Goal: Information Seeking & Learning: Learn about a topic

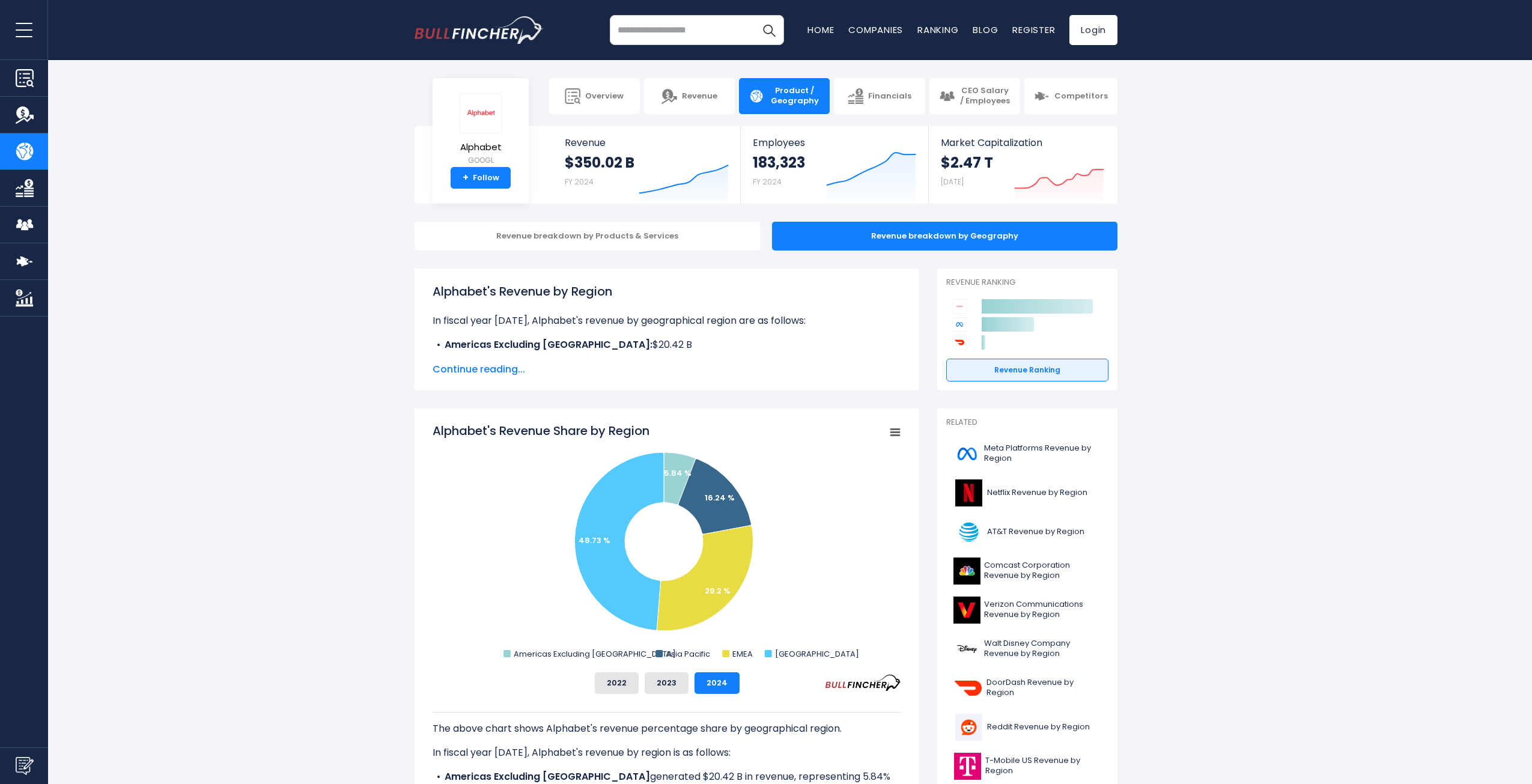
click at [689, 40] on input "search" at bounding box center [696, 29] width 174 height 30
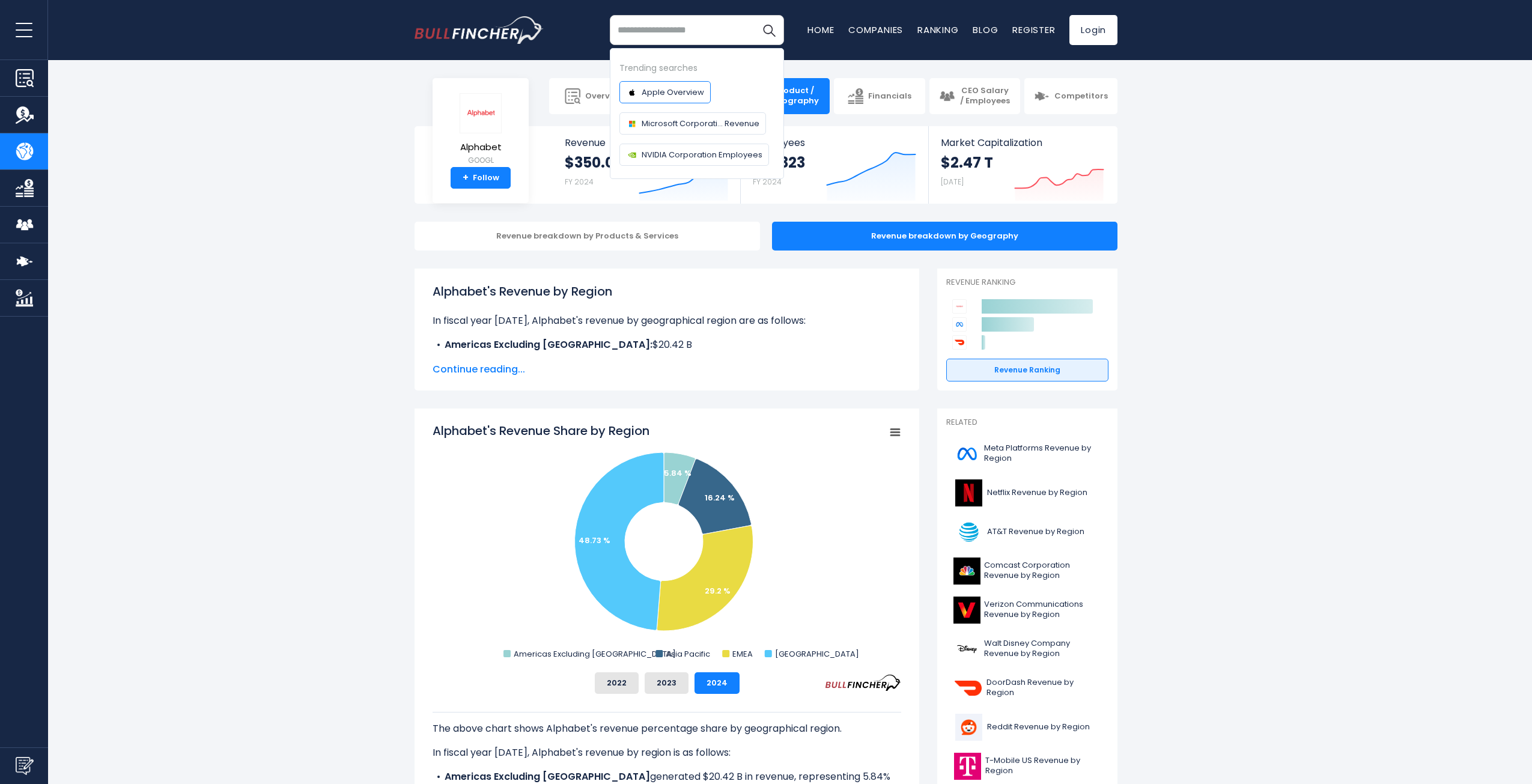
click at [677, 97] on span "Apple Overview" at bounding box center [672, 92] width 63 height 13
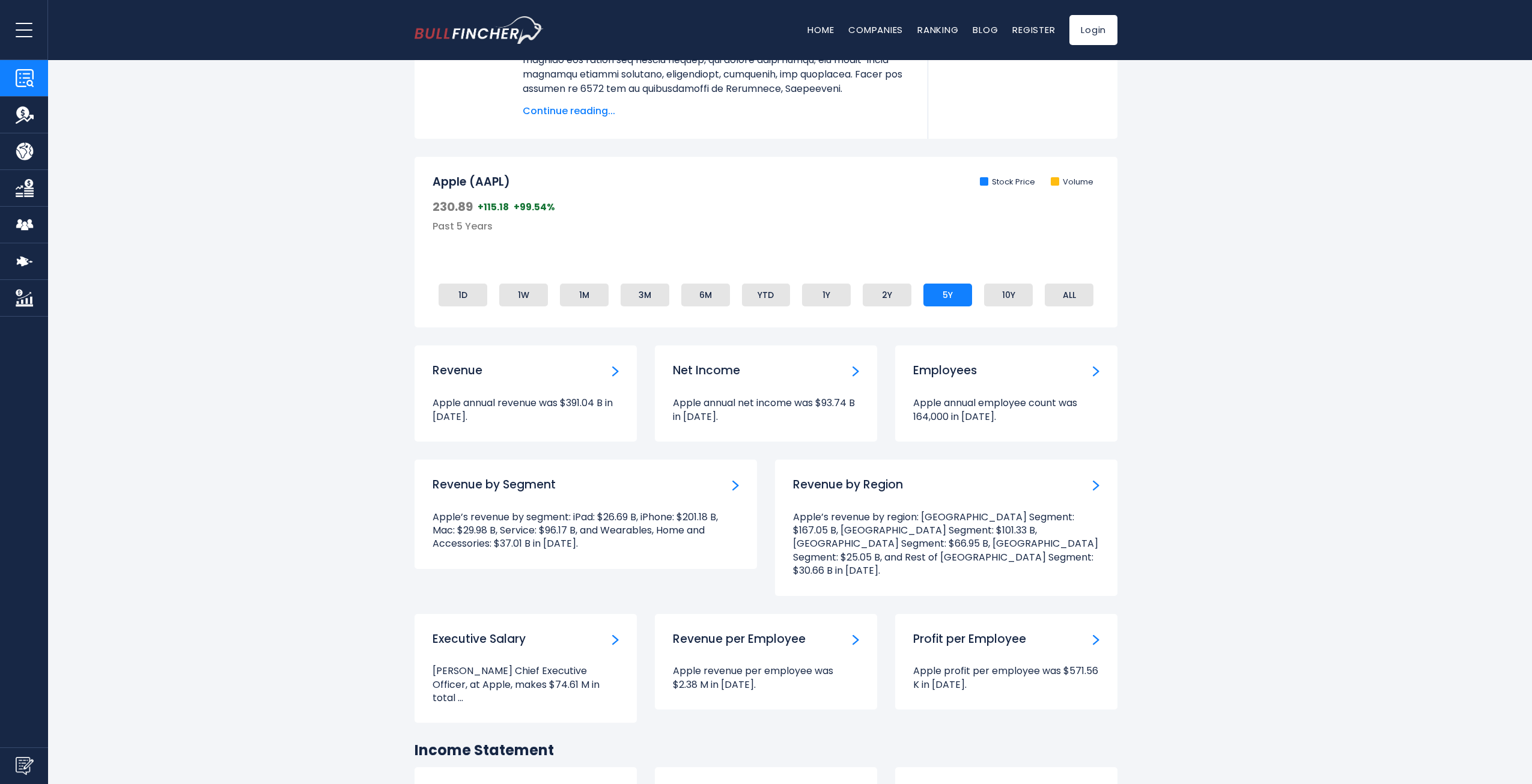
drag, startPoint x: 358, startPoint y: 265, endPoint x: 371, endPoint y: 398, distance: 133.6
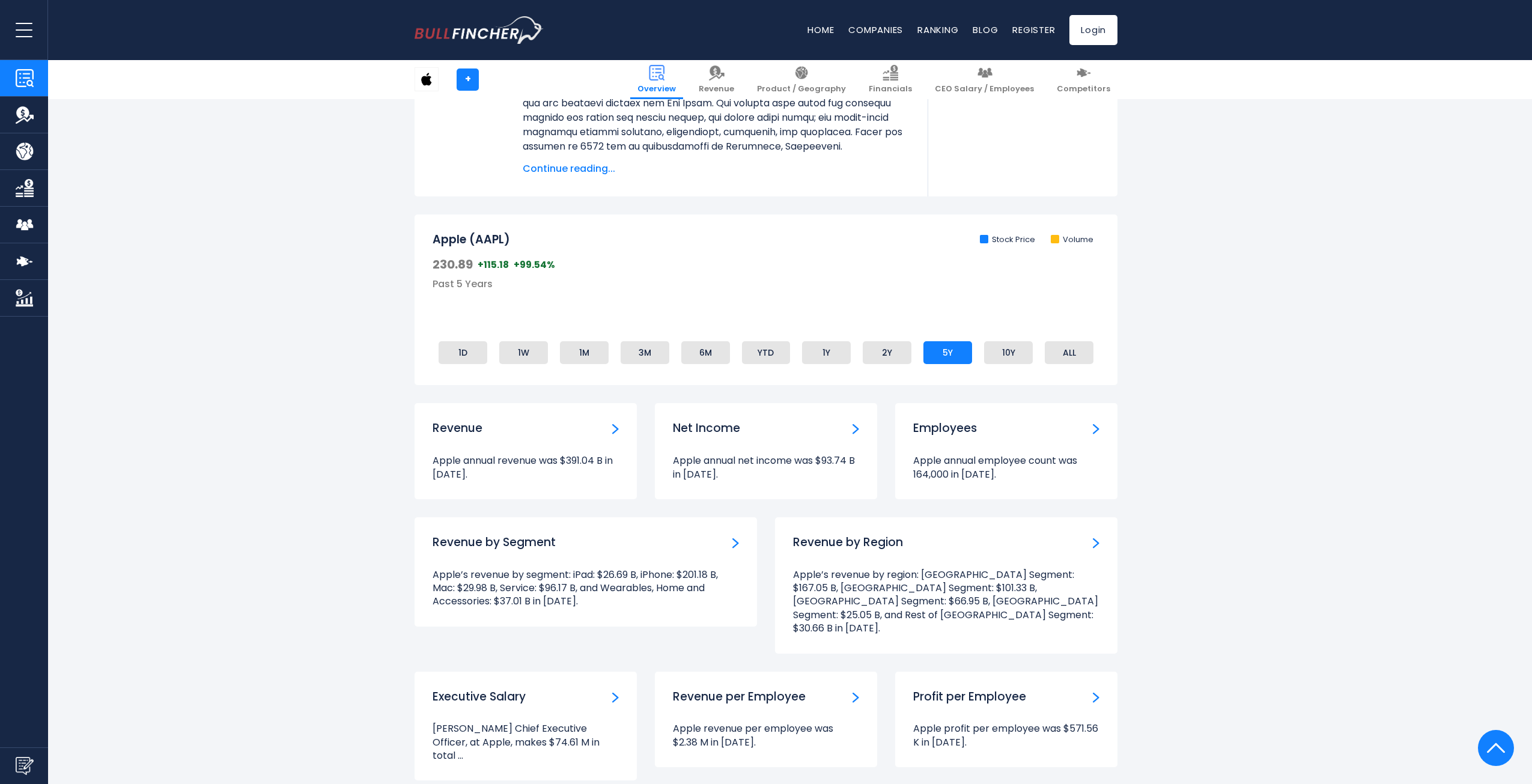
scroll to position [351, 0]
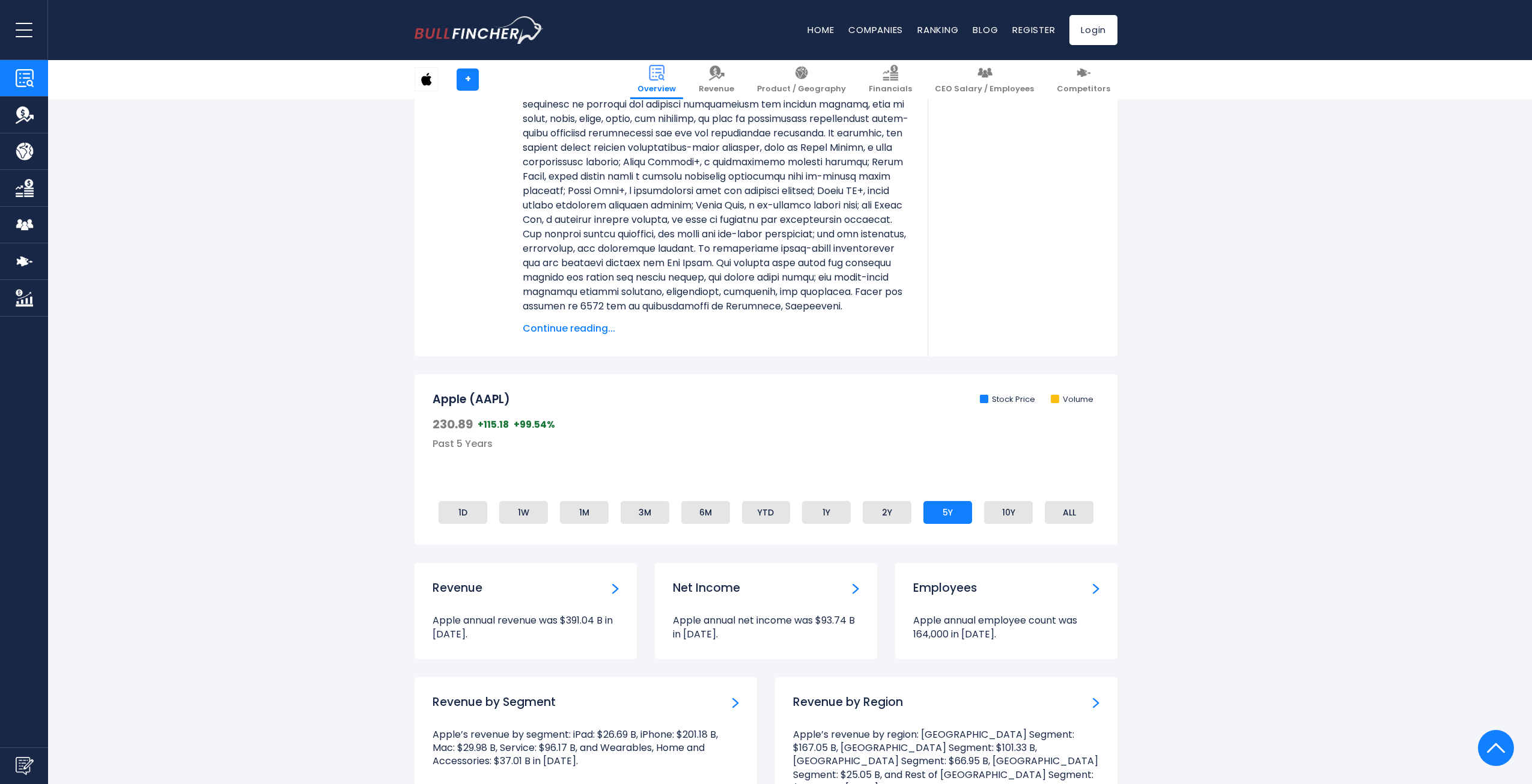
drag, startPoint x: 373, startPoint y: 341, endPoint x: 540, endPoint y: 149, distance: 254.5
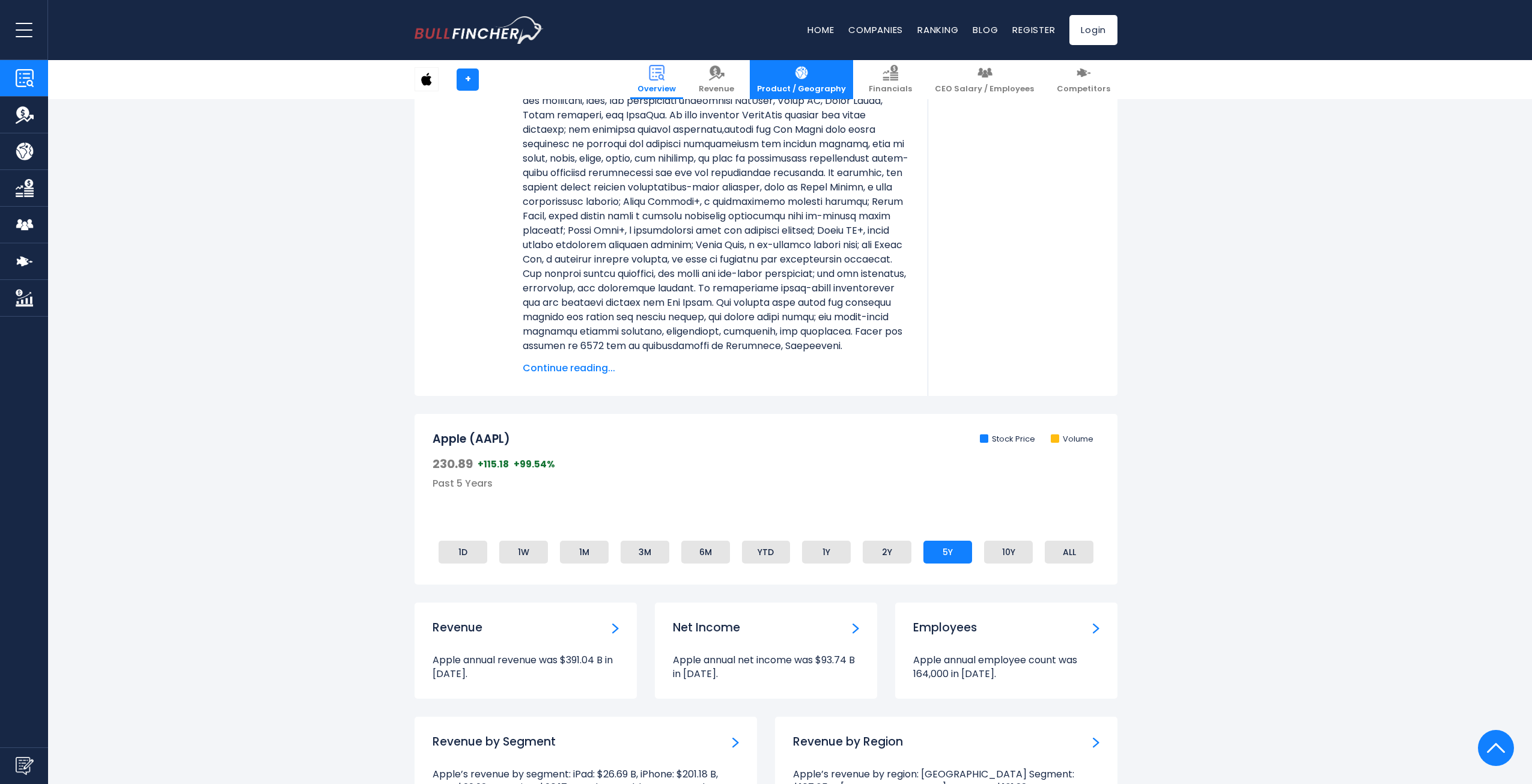
click at [809, 73] on img at bounding box center [801, 72] width 15 height 15
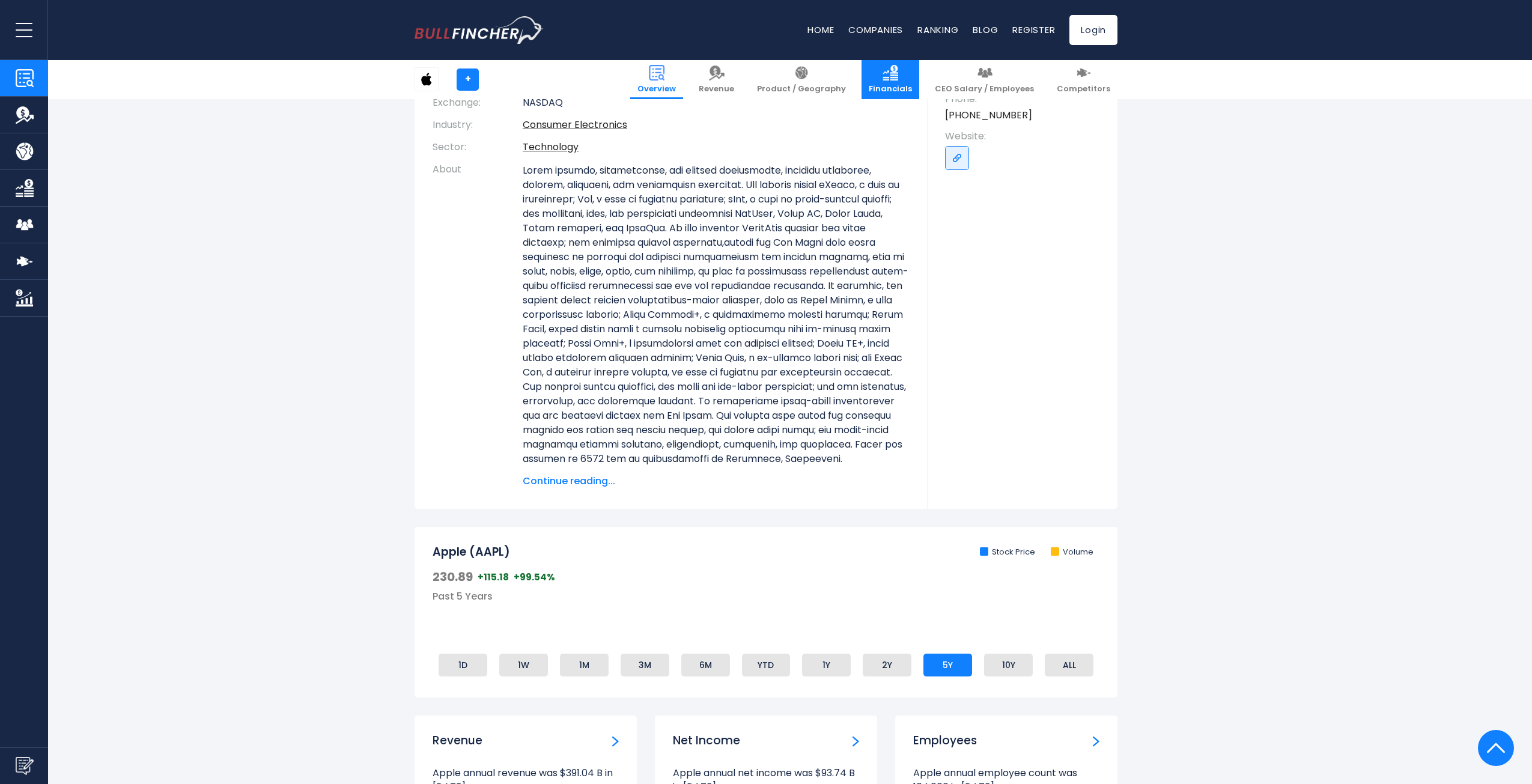
scroll to position [232, 0]
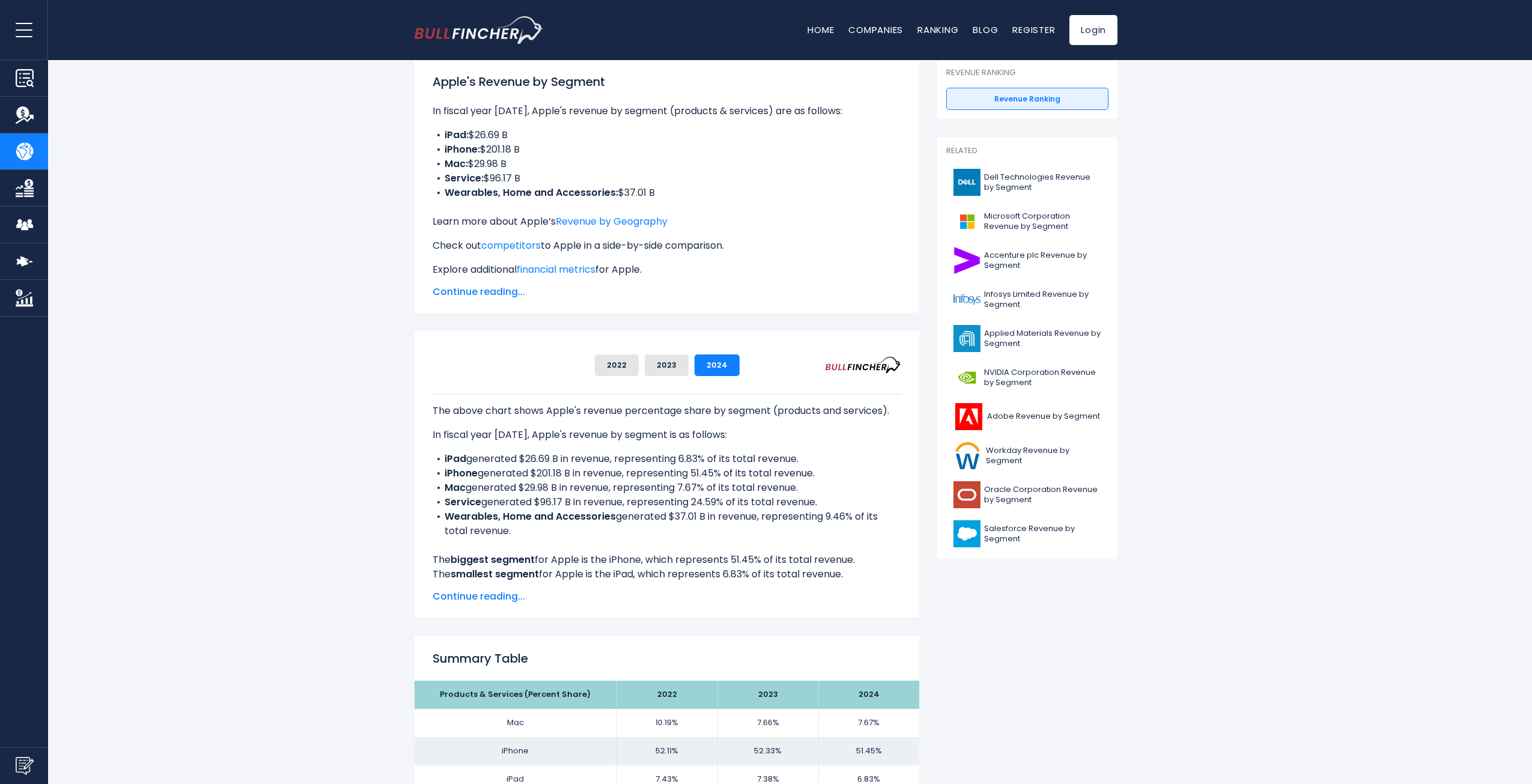
drag, startPoint x: 399, startPoint y: 197, endPoint x: 393, endPoint y: 300, distance: 103.2
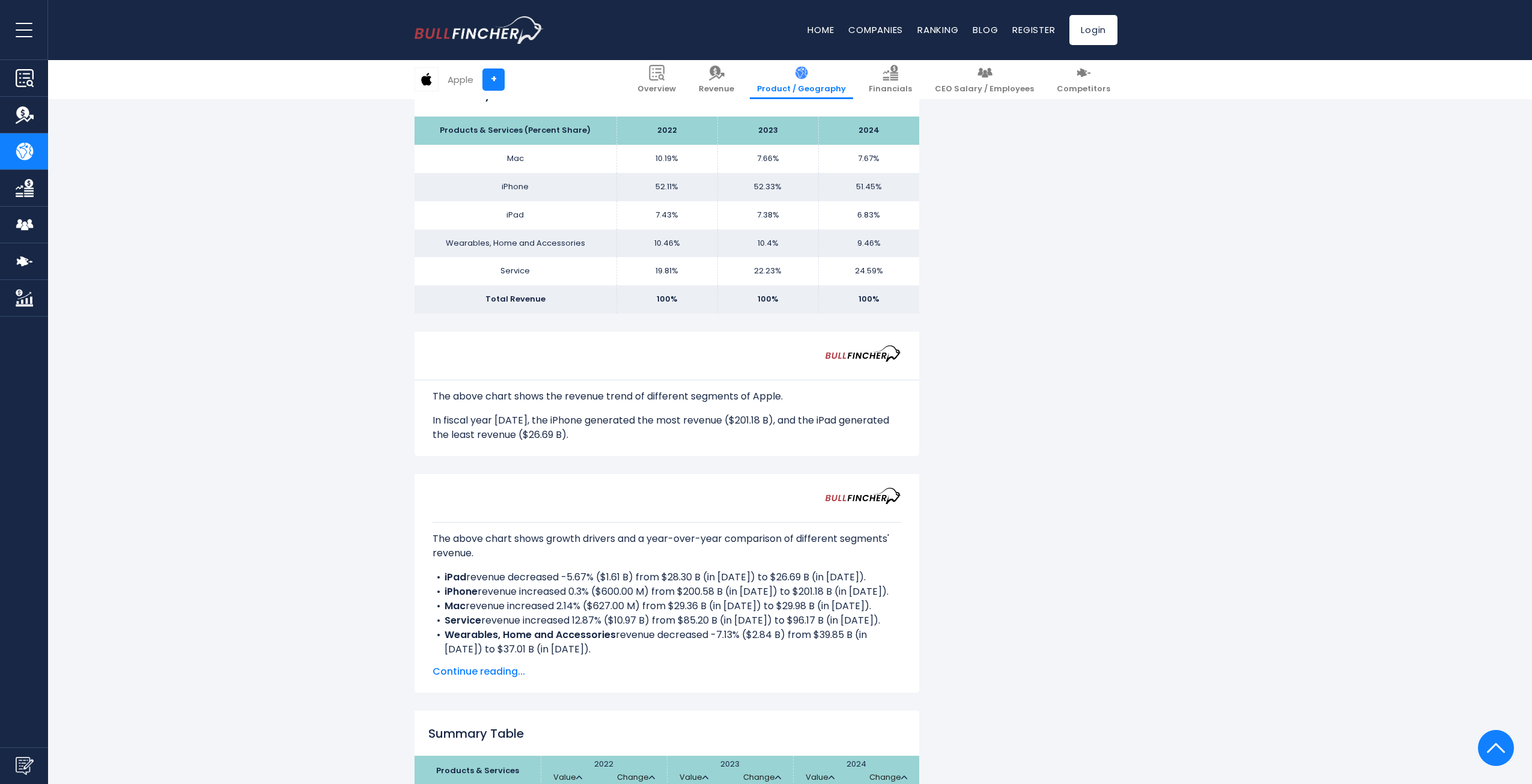
drag, startPoint x: 394, startPoint y: 292, endPoint x: 382, endPoint y: 382, distance: 90.8
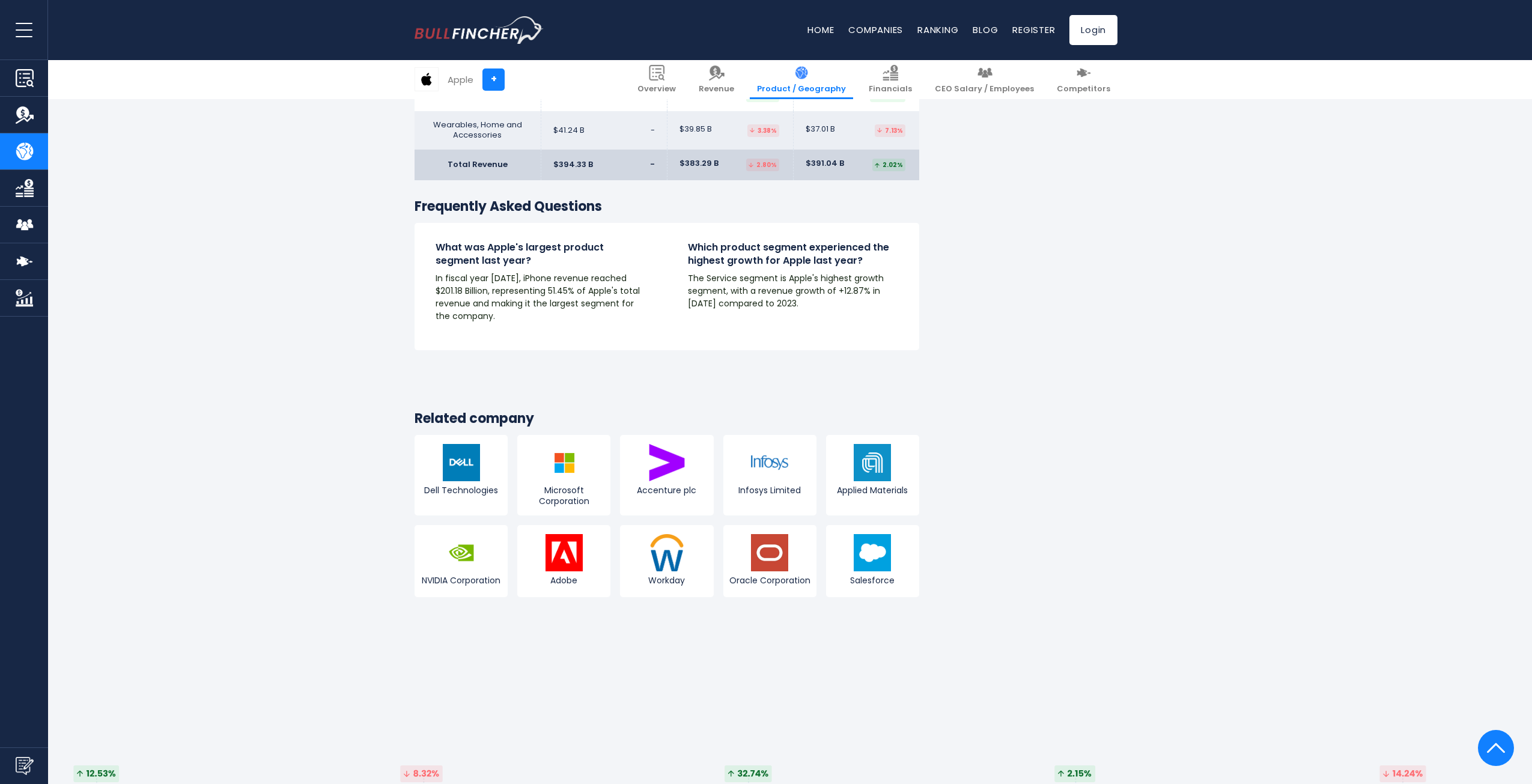
drag, startPoint x: 392, startPoint y: 498, endPoint x: 382, endPoint y: 502, distance: 10.8
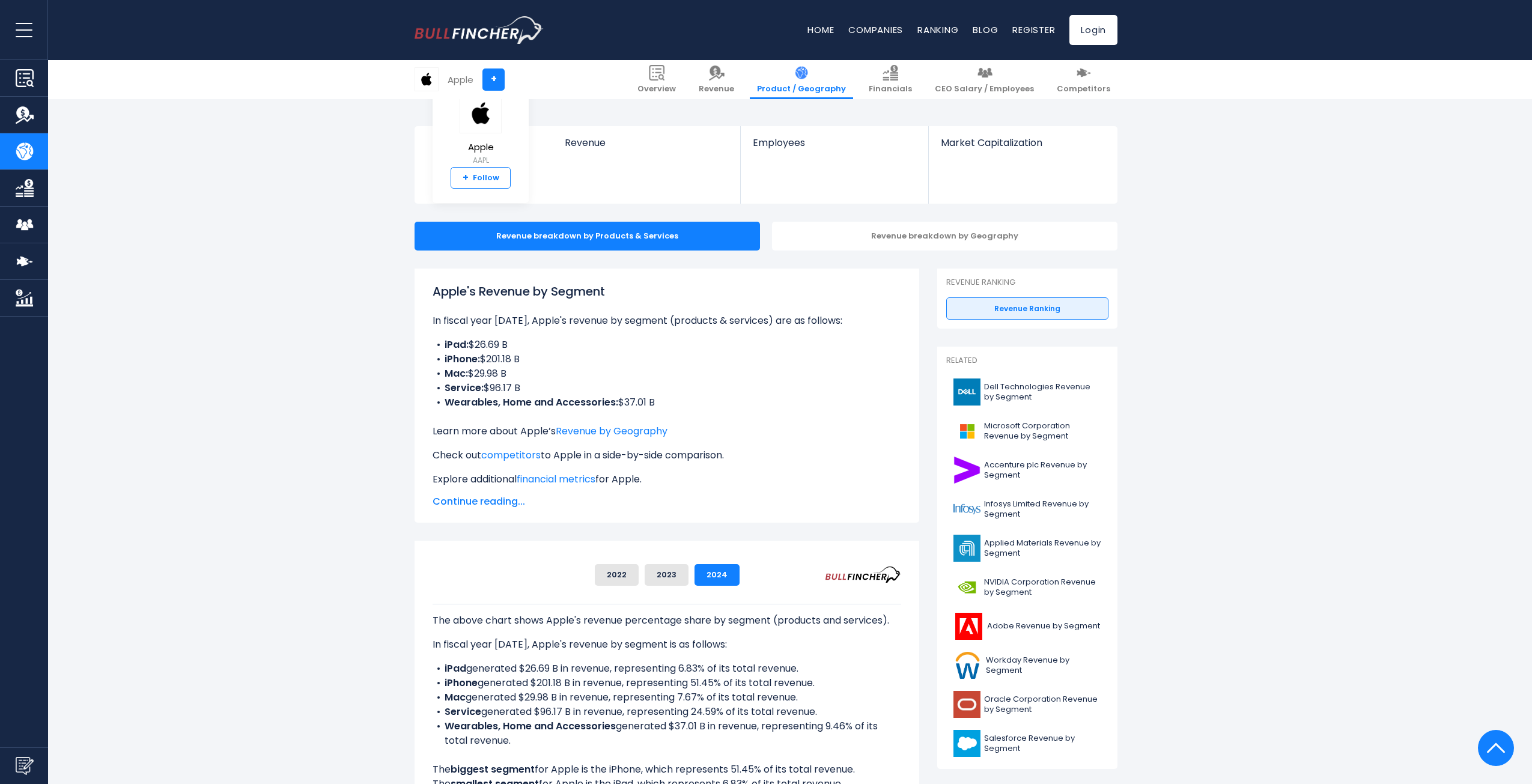
drag, startPoint x: 451, startPoint y: 225, endPoint x: 471, endPoint y: 169, distance: 59.5
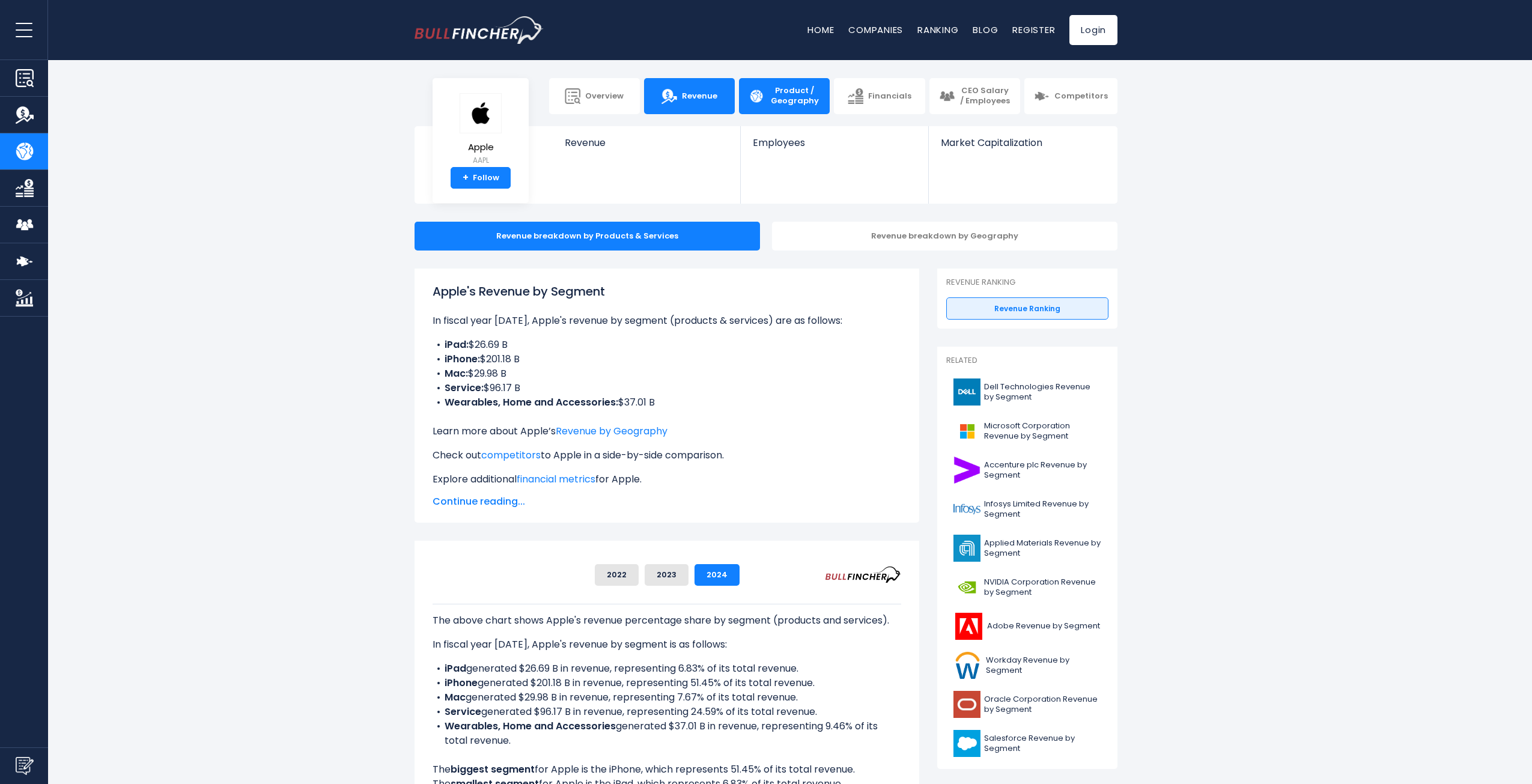
click at [703, 102] on link "Revenue" at bounding box center [689, 97] width 91 height 36
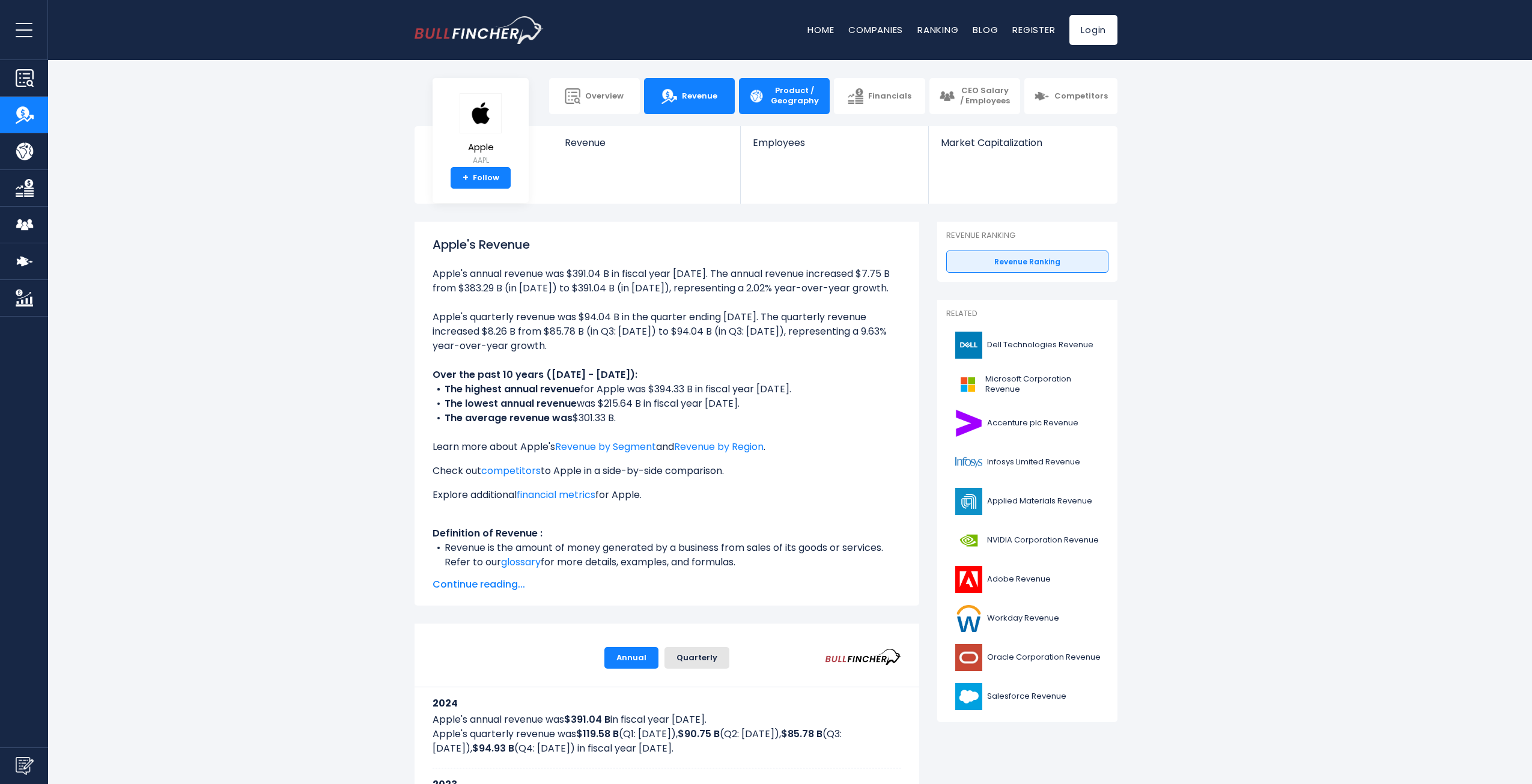
click at [794, 91] on span "Product / Geography" at bounding box center [794, 96] width 51 height 20
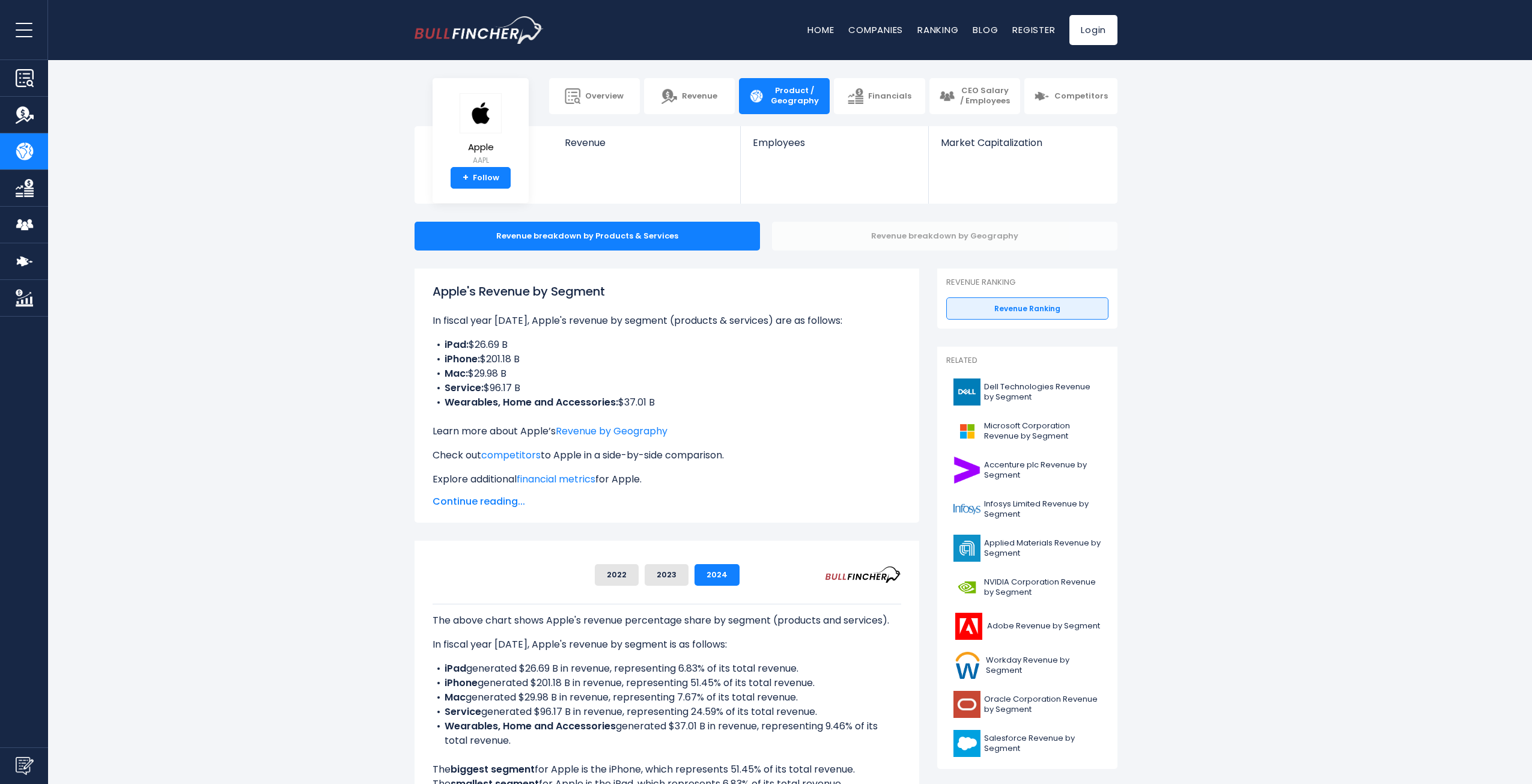
click at [900, 235] on div "Revenue breakdown by Geography" at bounding box center [944, 236] width 345 height 29
click at [914, 235] on div "Revenue breakdown by Geography" at bounding box center [944, 236] width 345 height 29
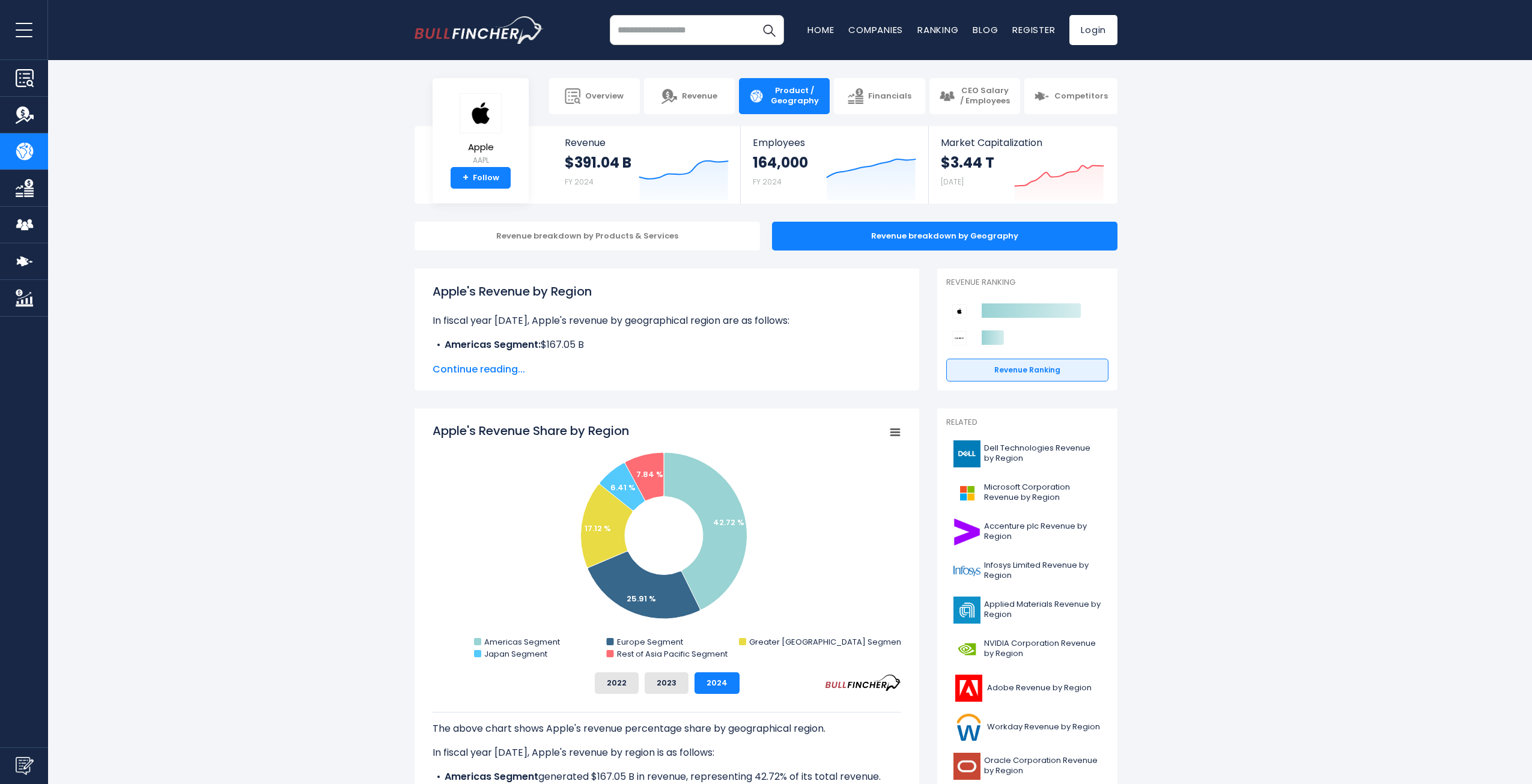
click at [655, 25] on input "search" at bounding box center [696, 29] width 174 height 30
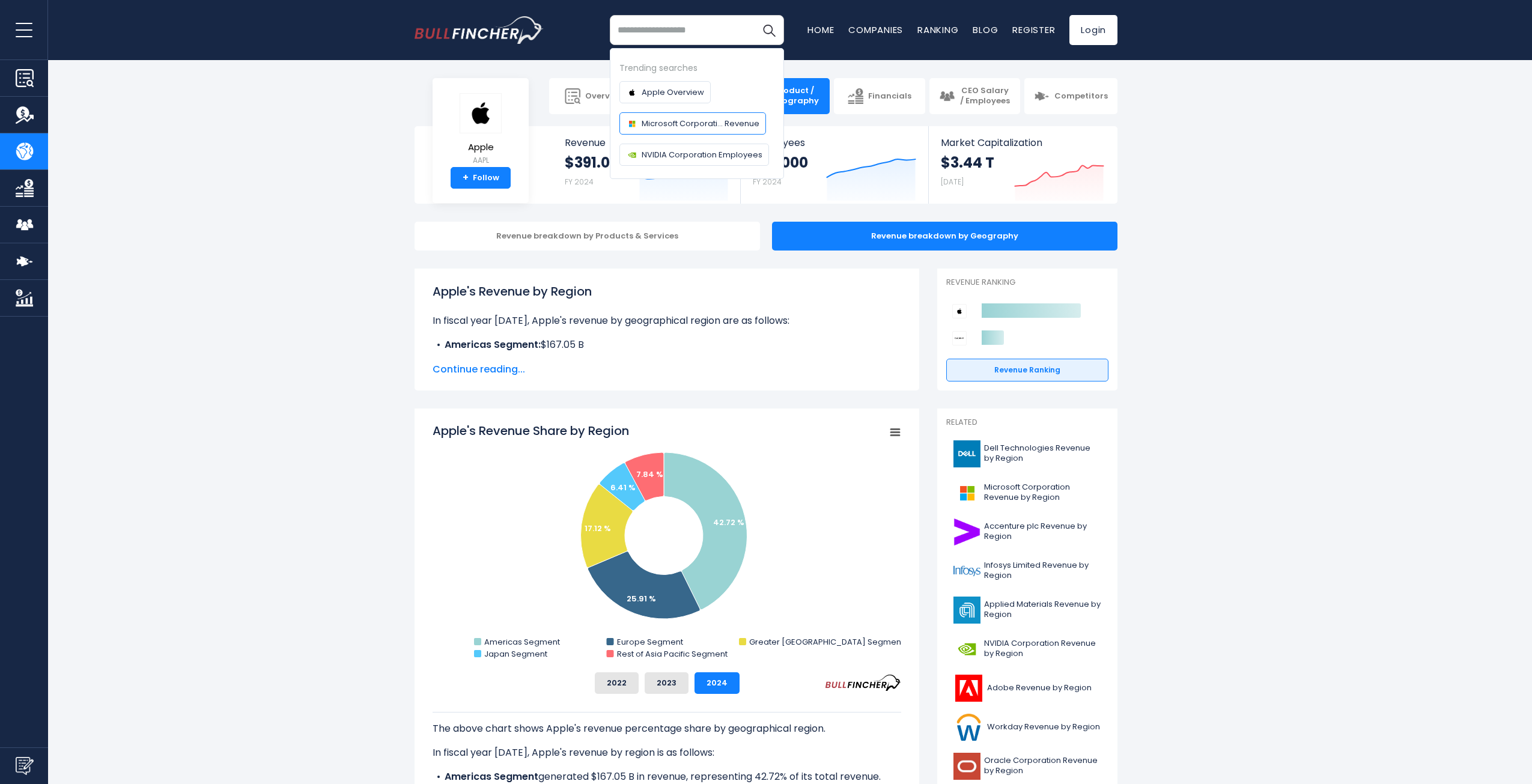
click at [648, 126] on span "Microsoft Corporati... Revenue" at bounding box center [700, 124] width 117 height 13
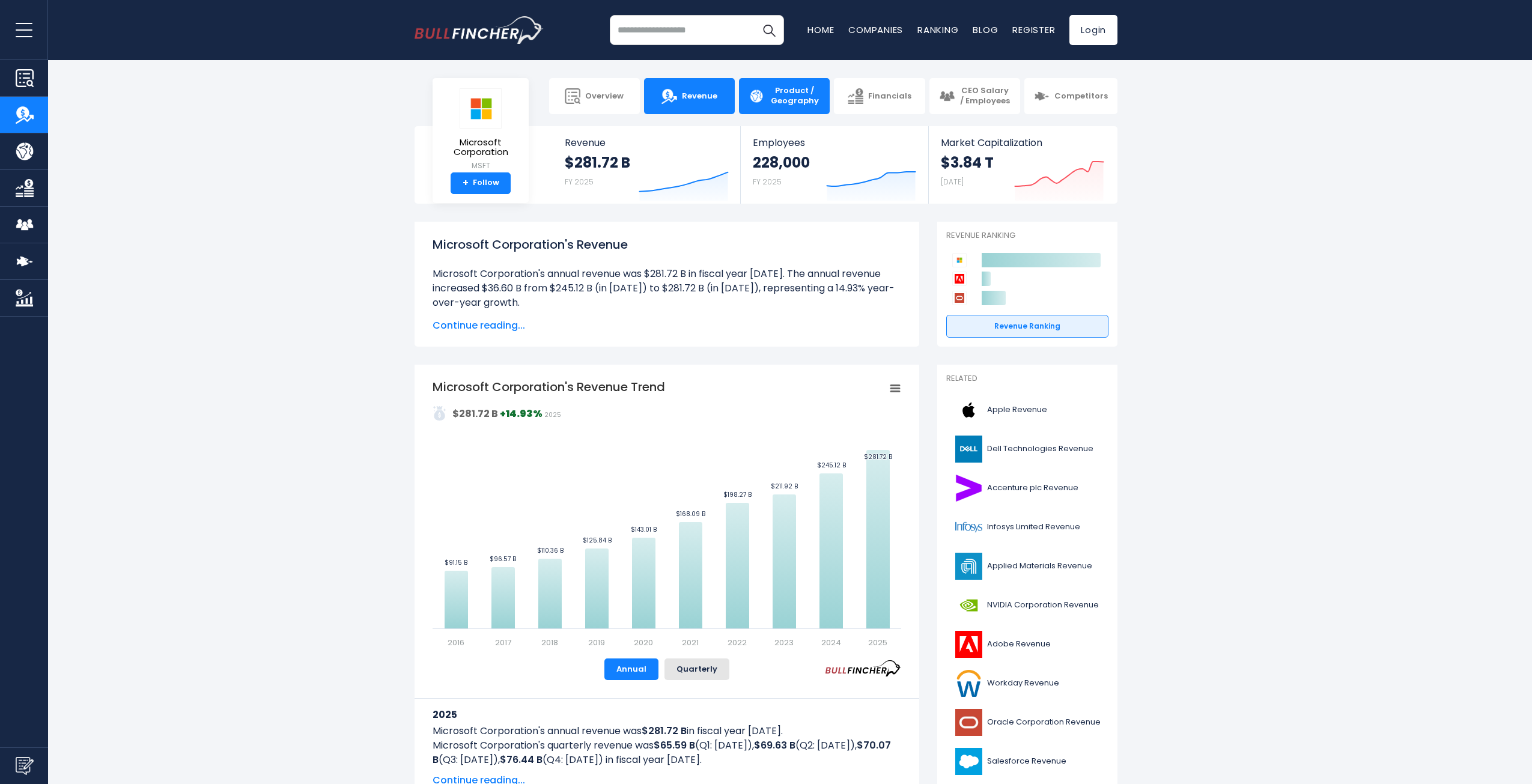
click at [798, 87] on span "Product / Geography" at bounding box center [794, 96] width 51 height 20
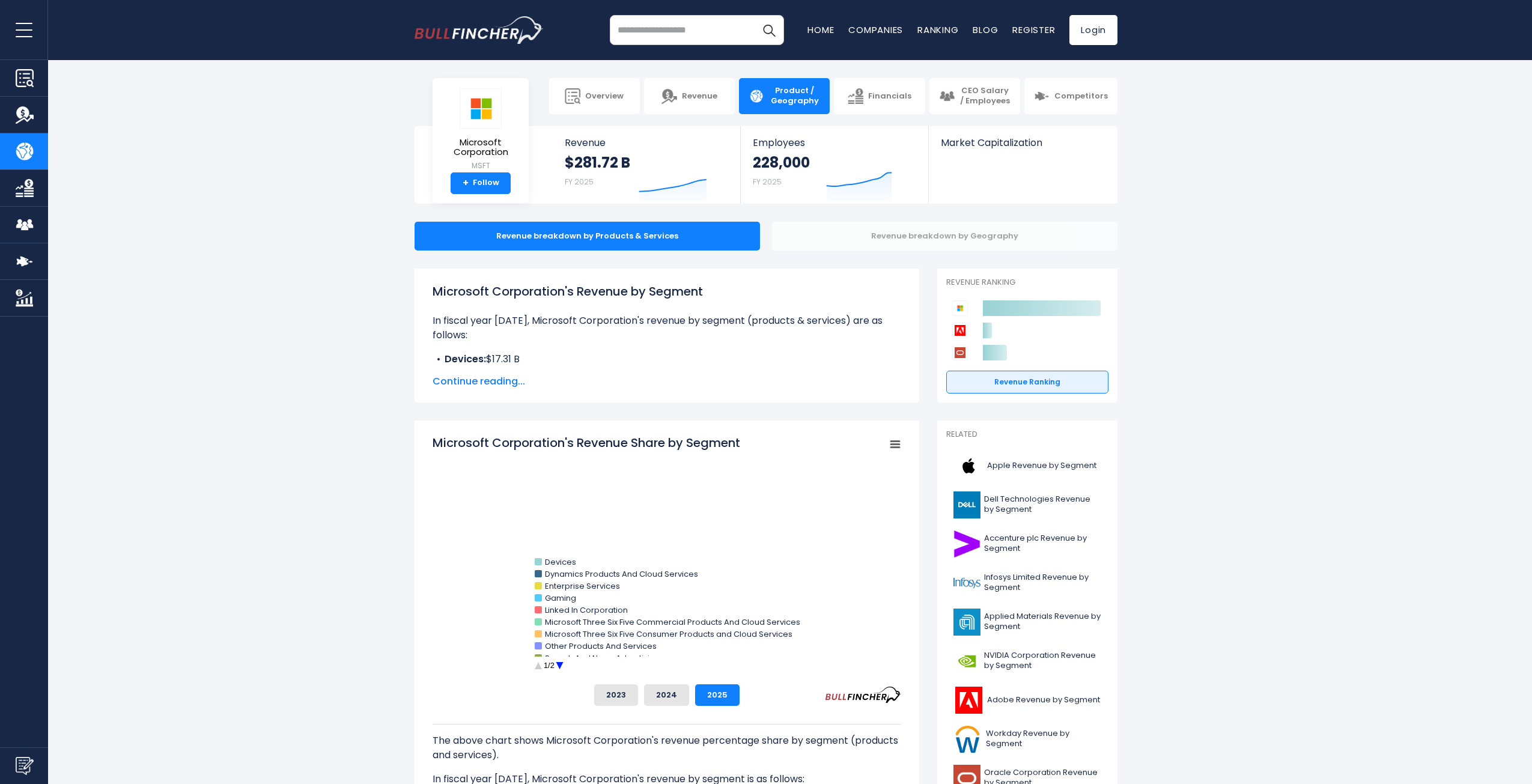
click at [870, 228] on div "Revenue breakdown by Geography" at bounding box center [944, 236] width 345 height 29
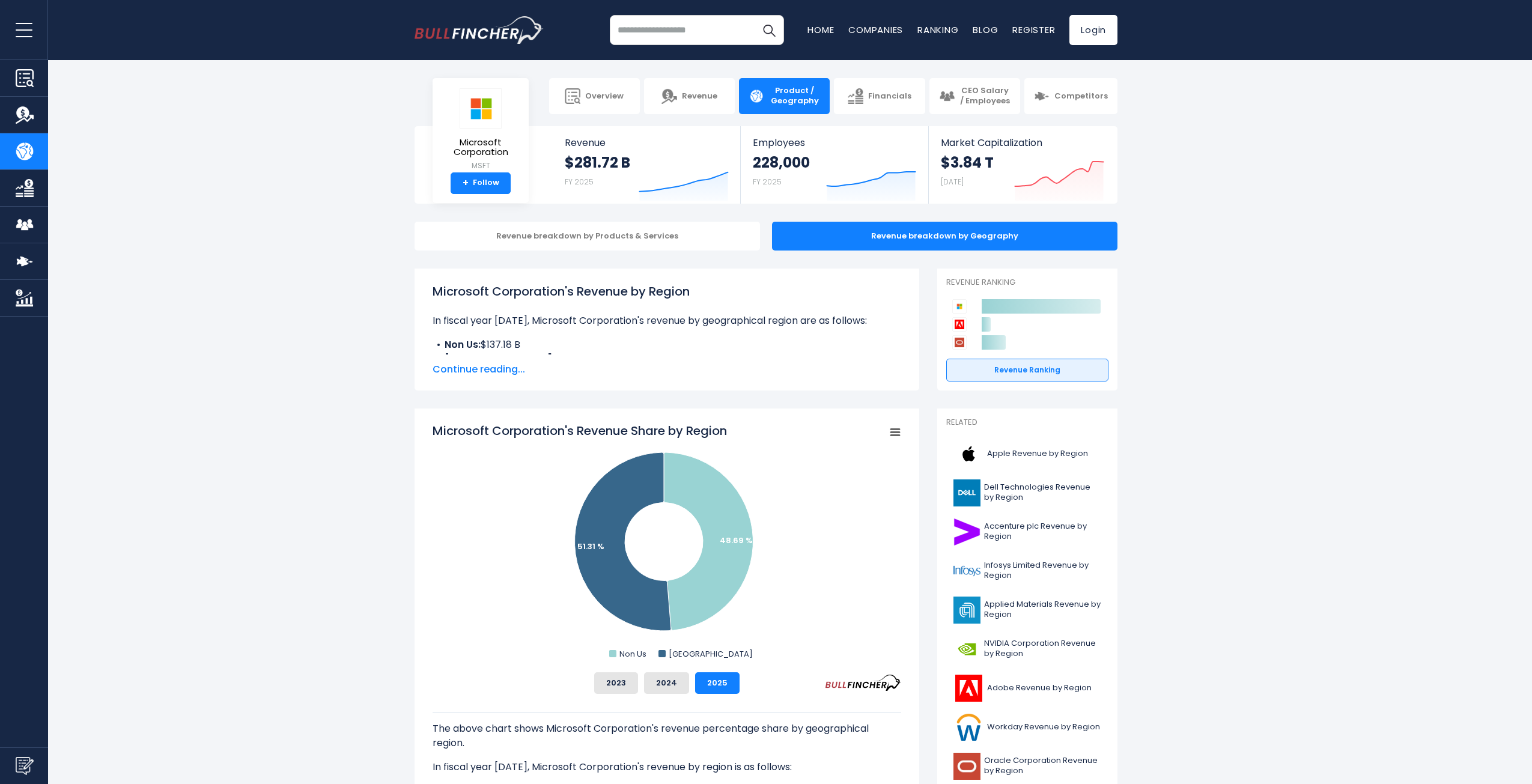
click at [726, 41] on input "search" at bounding box center [696, 29] width 174 height 30
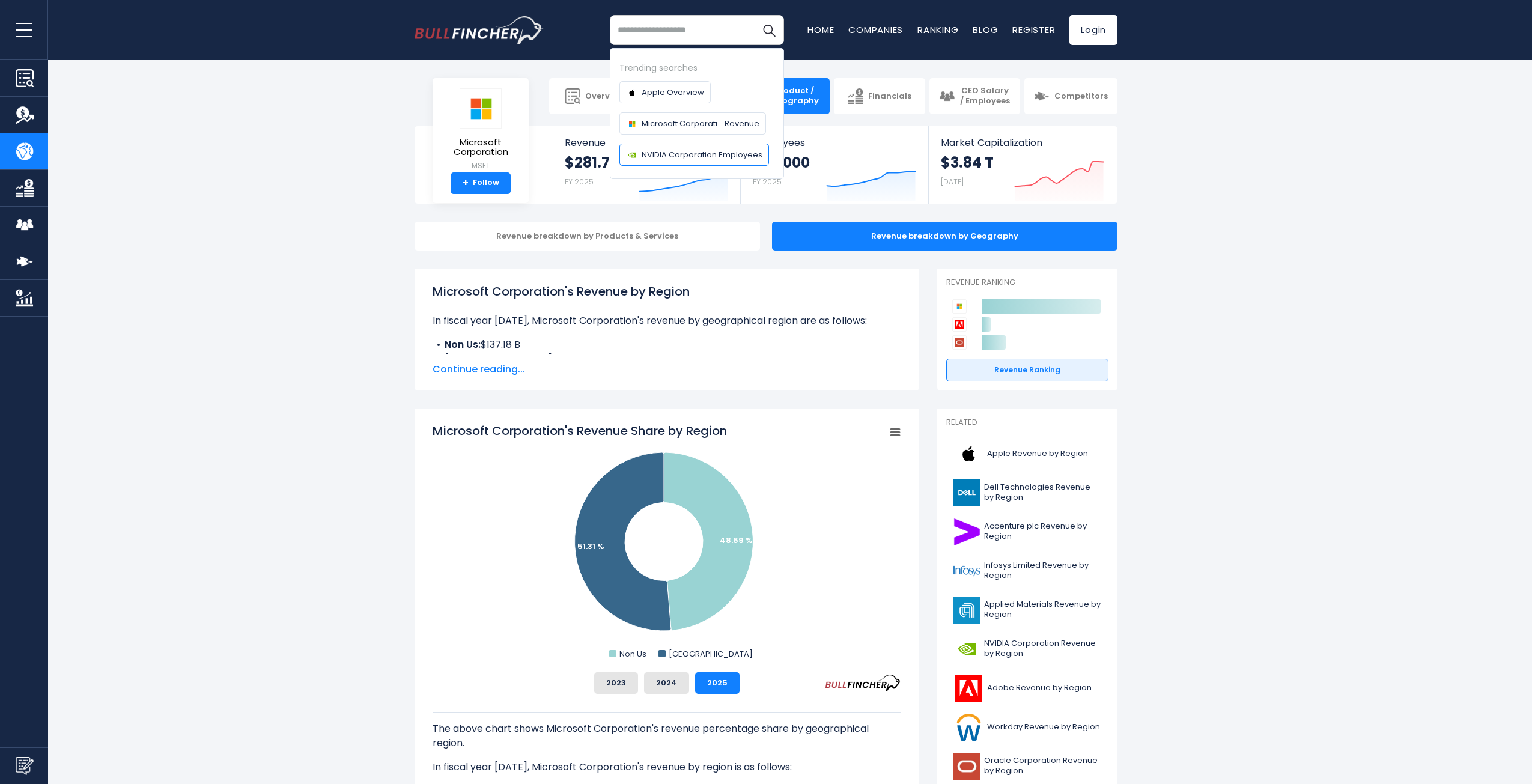
click at [661, 144] on link "NVIDIA Corporation Employees" at bounding box center [694, 155] width 149 height 22
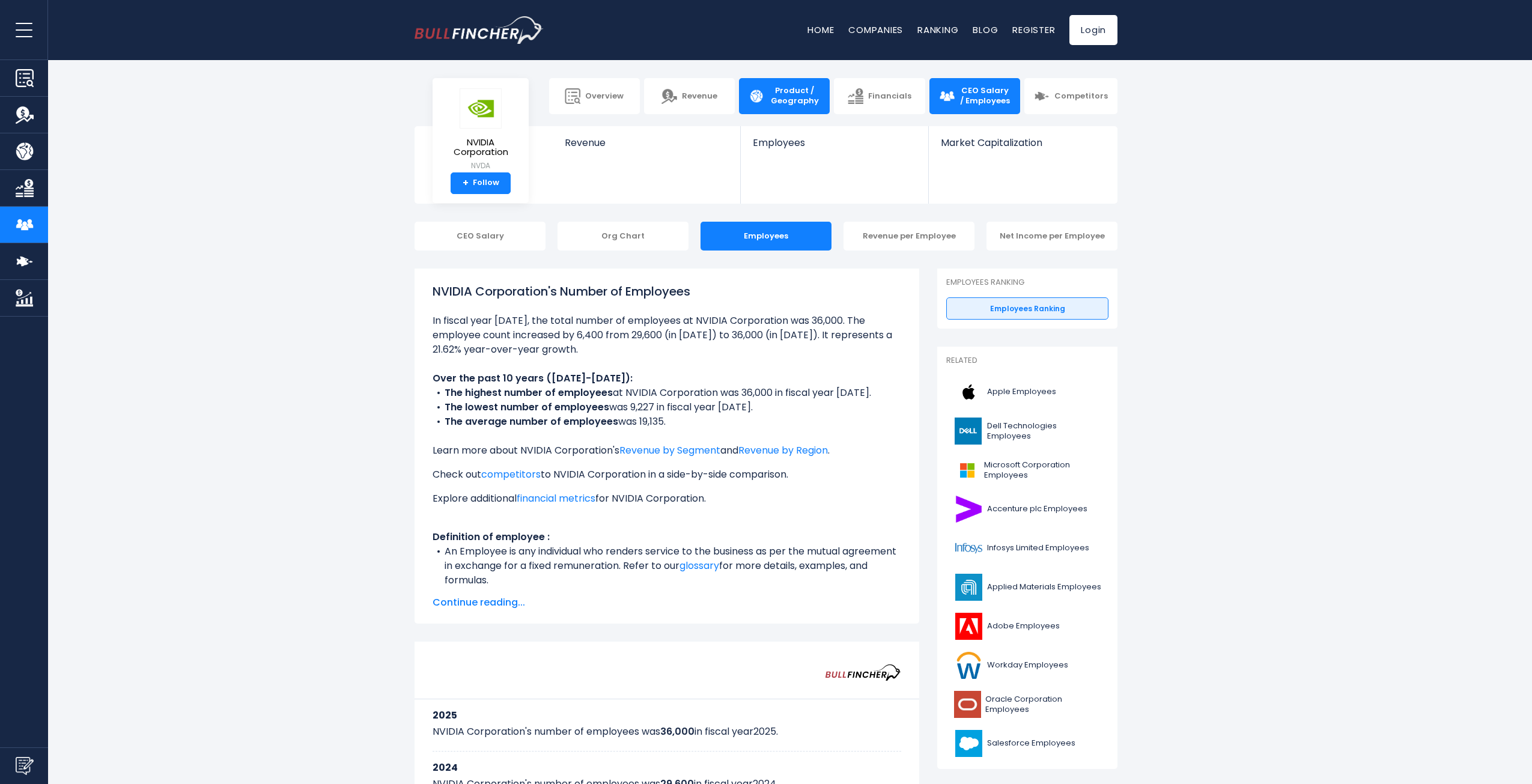
click at [771, 97] on span "Product / Geography" at bounding box center [794, 96] width 51 height 20
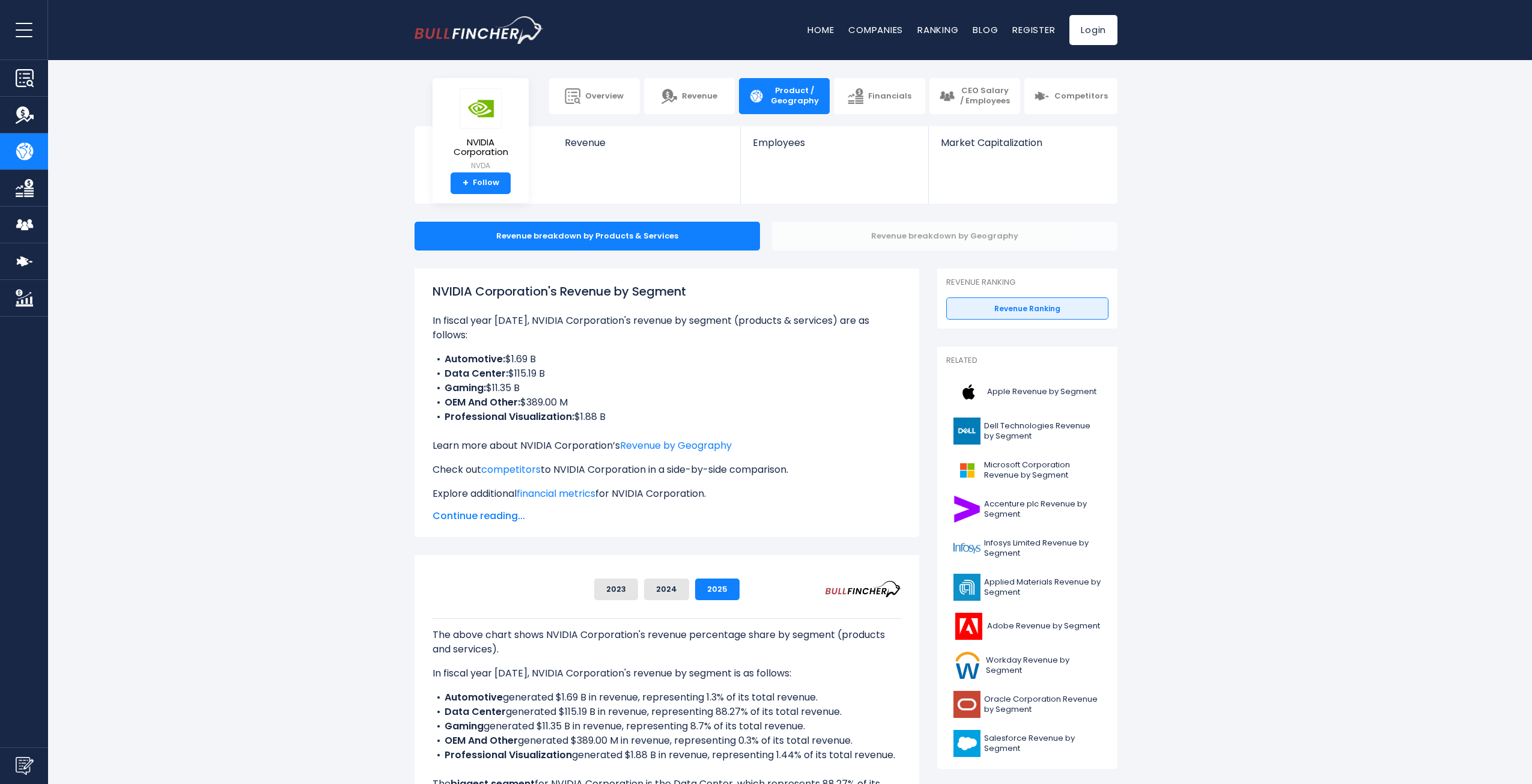
click at [1022, 242] on div "Revenue breakdown by Geography" at bounding box center [944, 236] width 345 height 29
